Goal: Find specific page/section: Find specific page/section

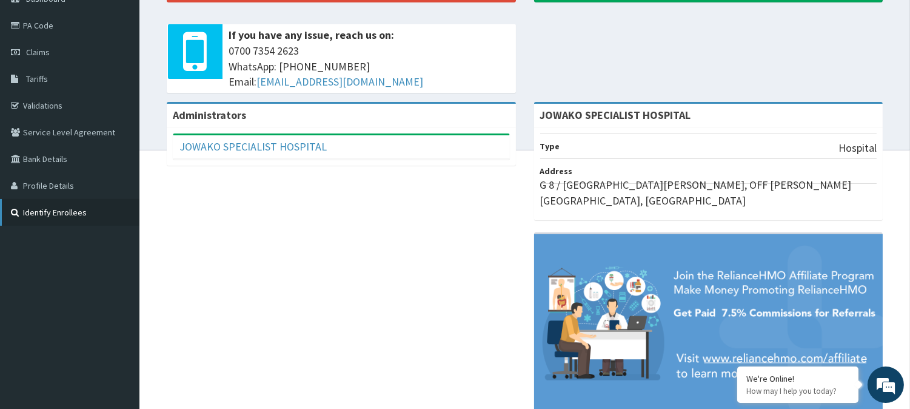
scroll to position [135, 0]
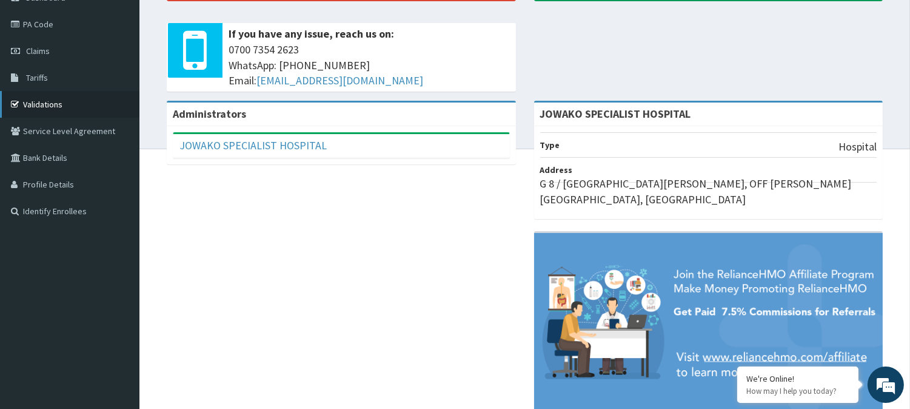
click at [58, 105] on link "Validations" at bounding box center [69, 104] width 139 height 27
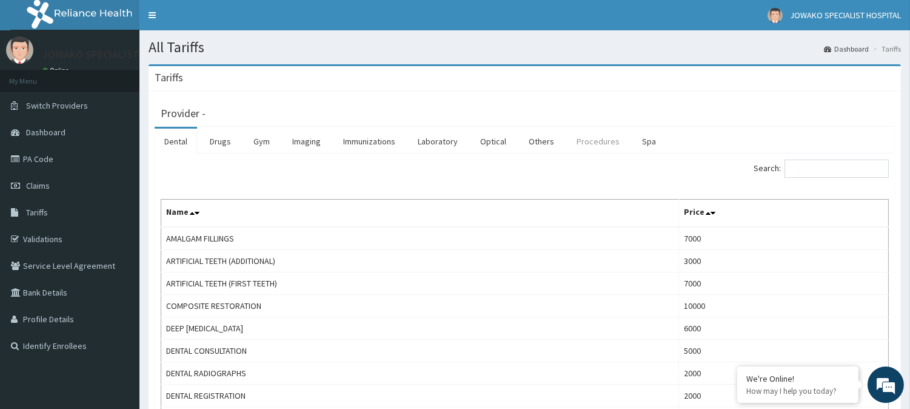
click at [588, 144] on link "Procedures" at bounding box center [598, 140] width 62 height 25
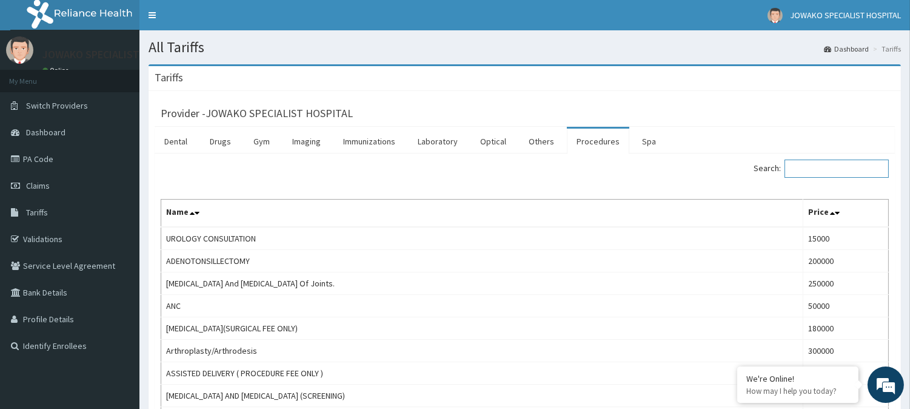
click at [813, 172] on input "Search:" at bounding box center [836, 168] width 104 height 18
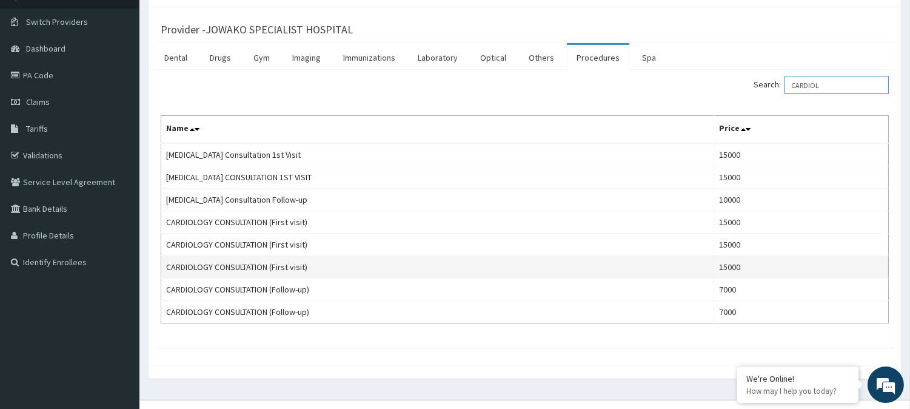
scroll to position [106, 0]
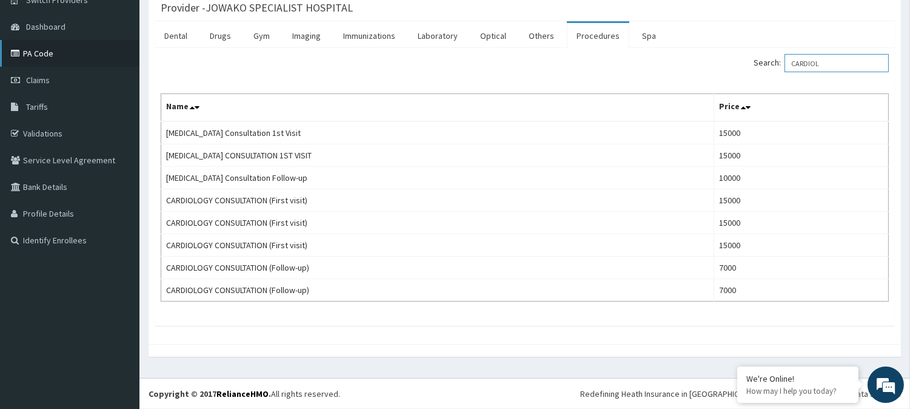
type input "CARDIOL"
click at [42, 52] on link "PA Code" at bounding box center [69, 53] width 139 height 27
